Goal: Find specific page/section: Find specific page/section

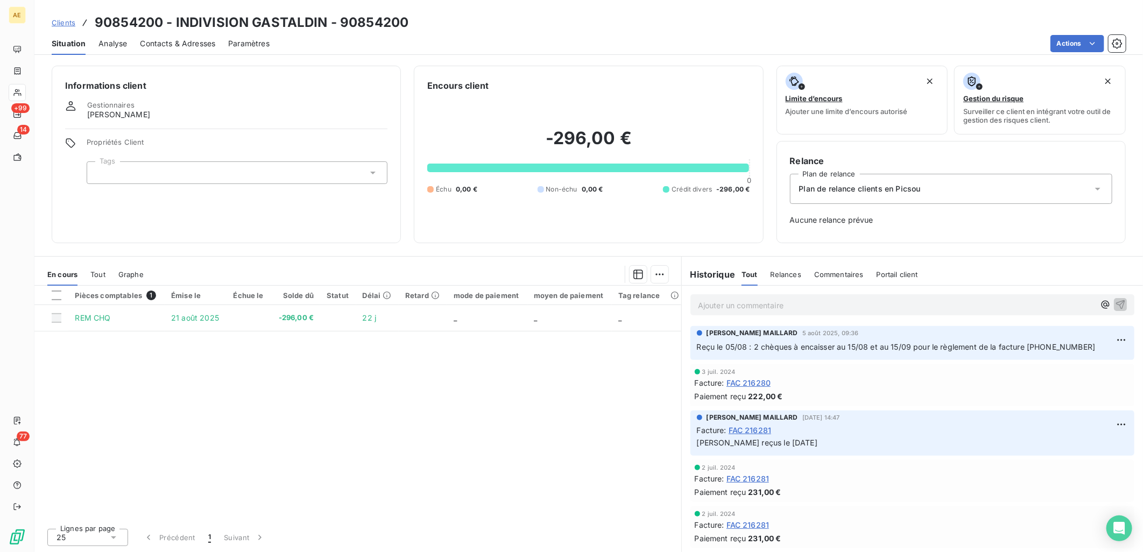
click at [73, 27] on link "Clients" at bounding box center [64, 22] width 24 height 11
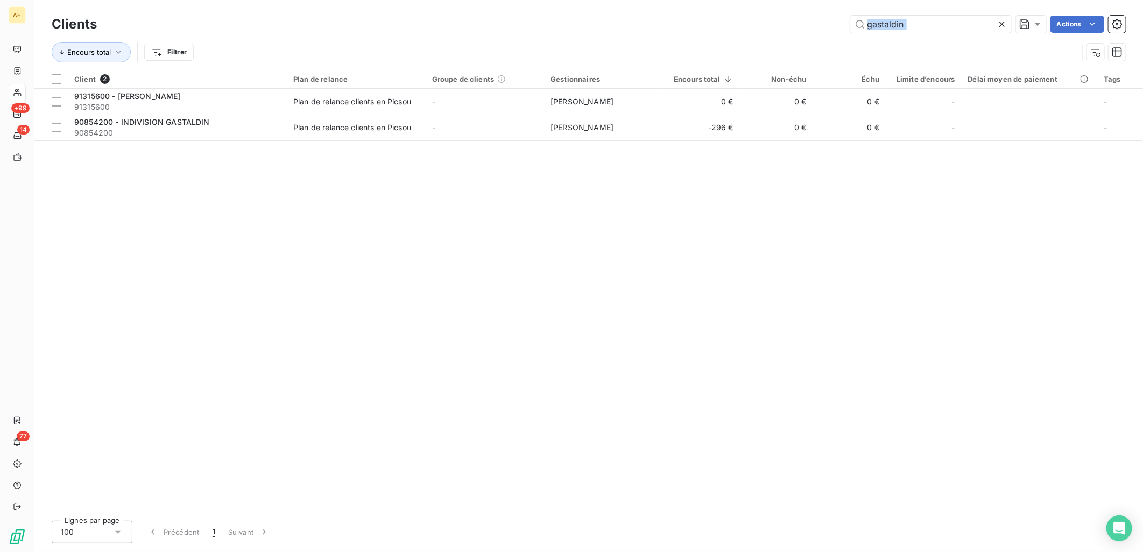
drag, startPoint x: 921, startPoint y: 33, endPoint x: 814, endPoint y: 28, distance: 106.7
click at [814, 28] on div "Clients gastaldin Actions Encours total Filtrer" at bounding box center [589, 41] width 1074 height 56
drag, startPoint x: 814, startPoint y: 28, endPoint x: 971, endPoint y: 24, distance: 156.6
click at [971, 24] on input "gastaldin" at bounding box center [930, 24] width 161 height 17
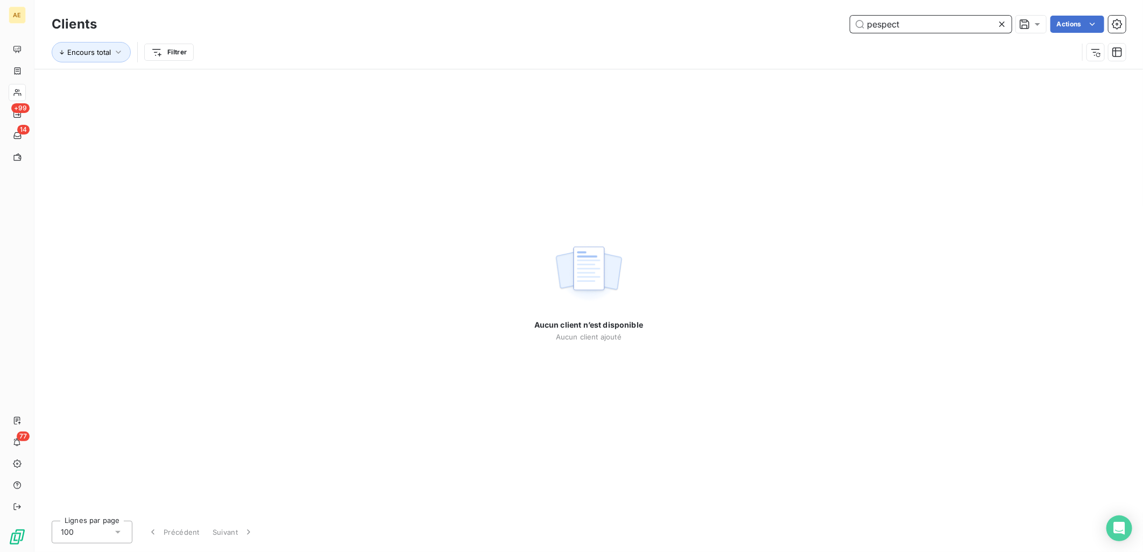
click at [878, 25] on input "pespect" at bounding box center [930, 24] width 161 height 17
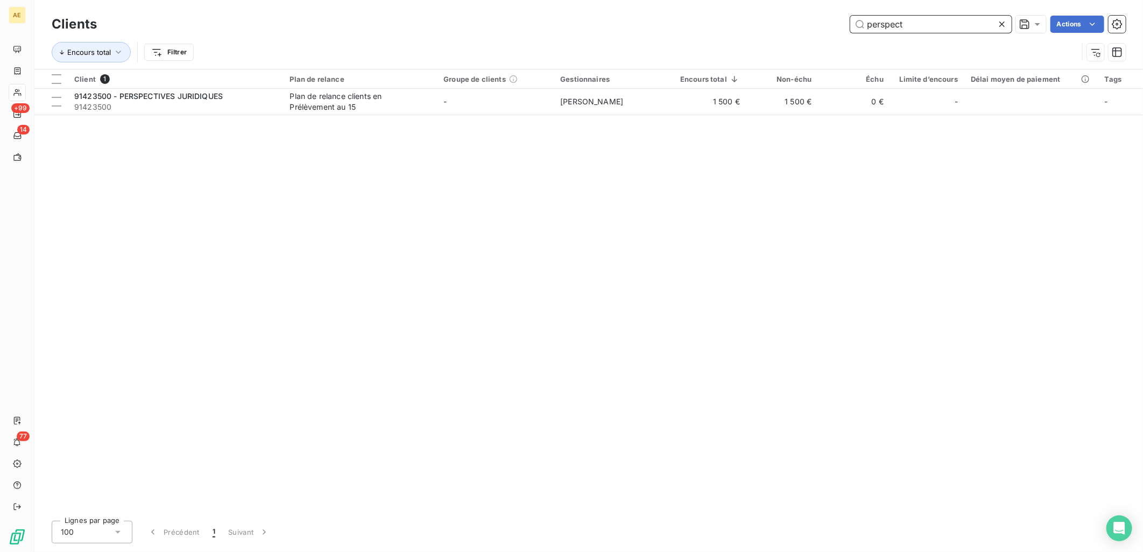
drag, startPoint x: 913, startPoint y: 27, endPoint x: 610, endPoint y: 39, distance: 303.2
click at [620, 38] on div "Clients perspect Actions Encours total Filtrer" at bounding box center [589, 41] width 1074 height 56
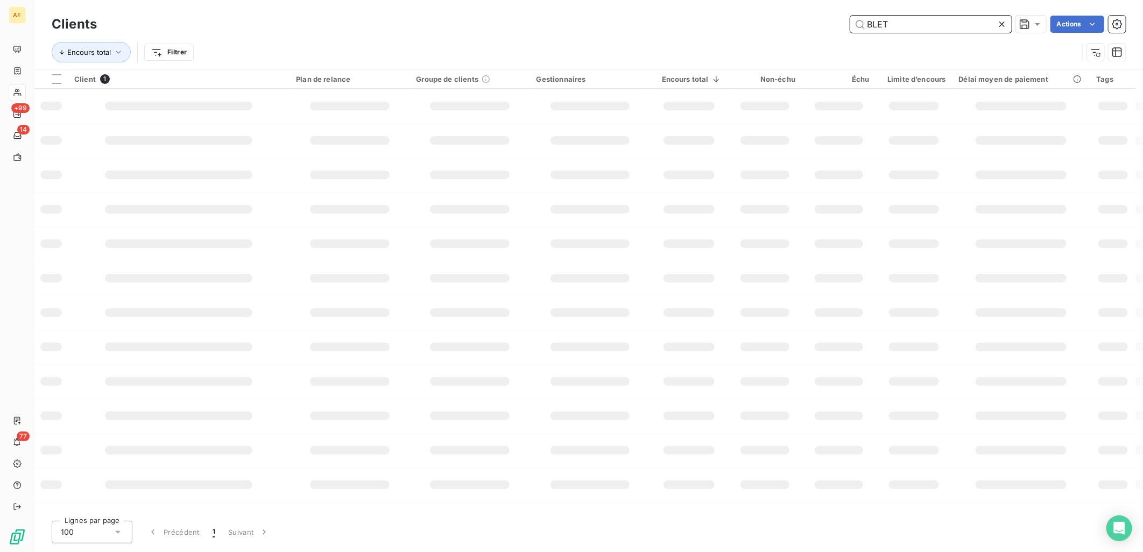
type input "BLET"
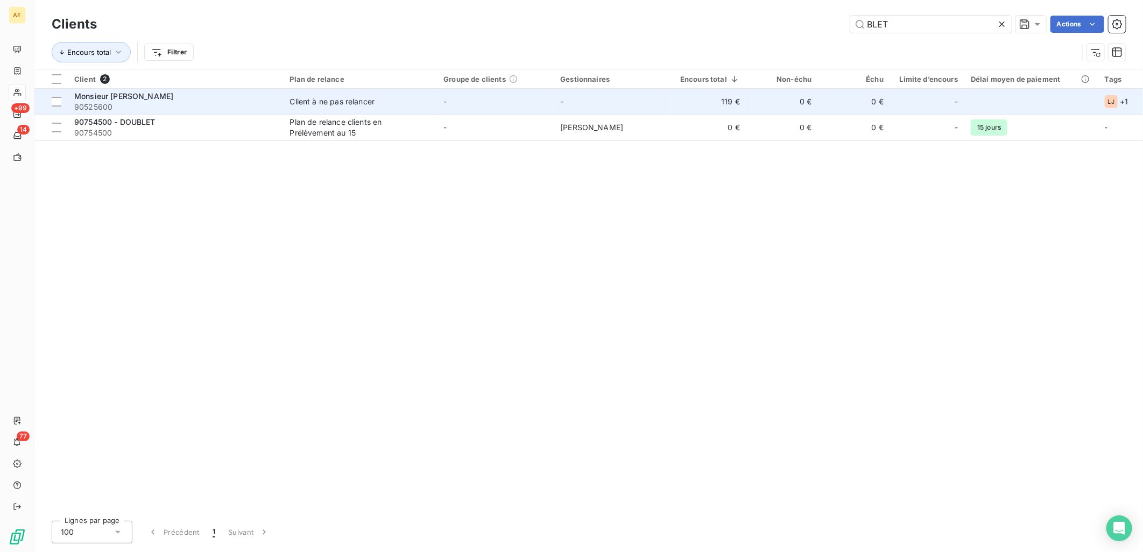
click at [241, 106] on span "90525600" at bounding box center [175, 107] width 203 height 11
